Goal: Information Seeking & Learning: Learn about a topic

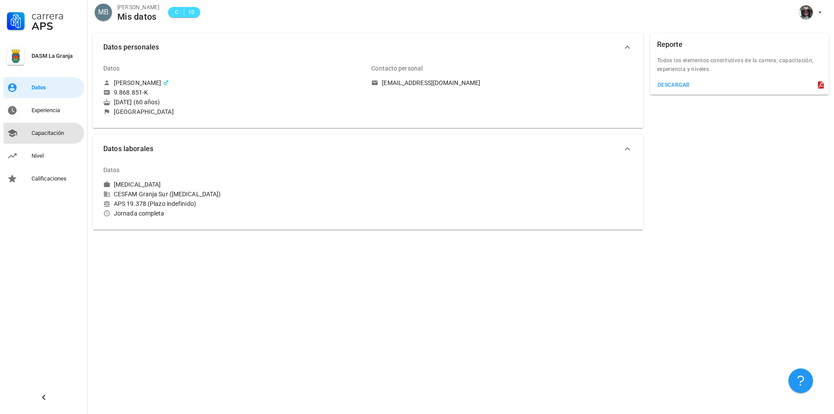
click at [27, 136] on link "Capacitación" at bounding box center [44, 133] width 81 height 21
